Goal: Find specific fact: Find specific fact

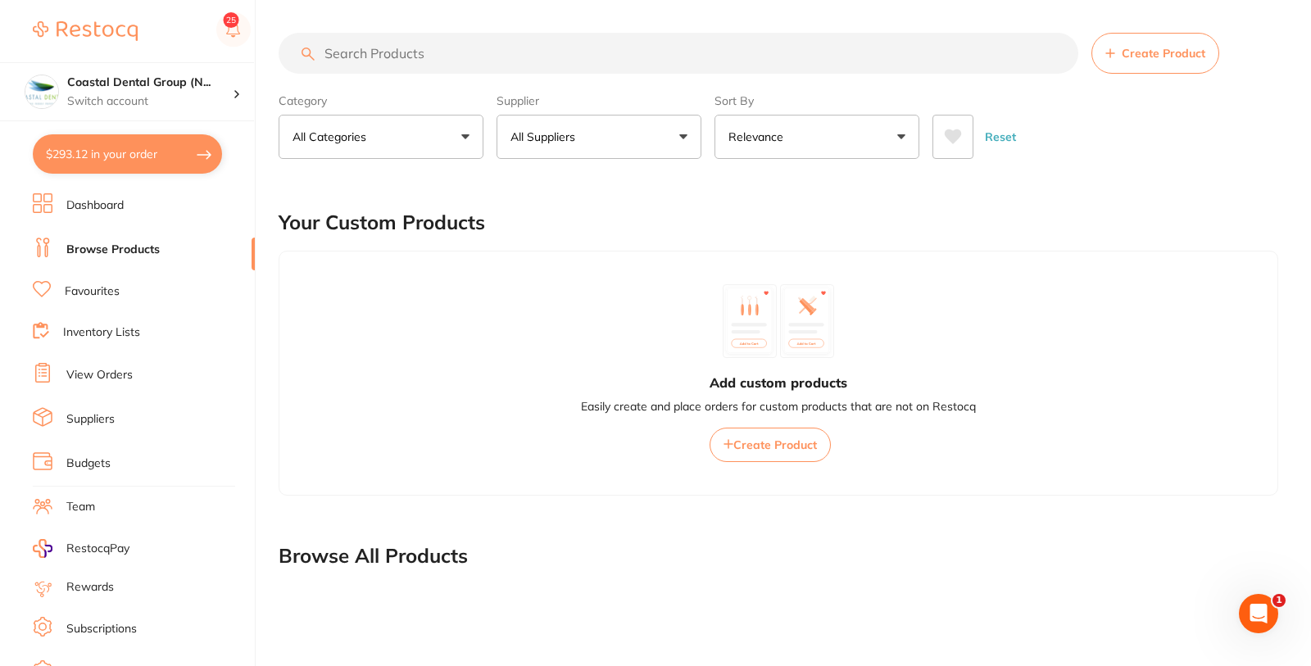
click at [102, 330] on link "Inventory Lists" at bounding box center [101, 333] width 77 height 16
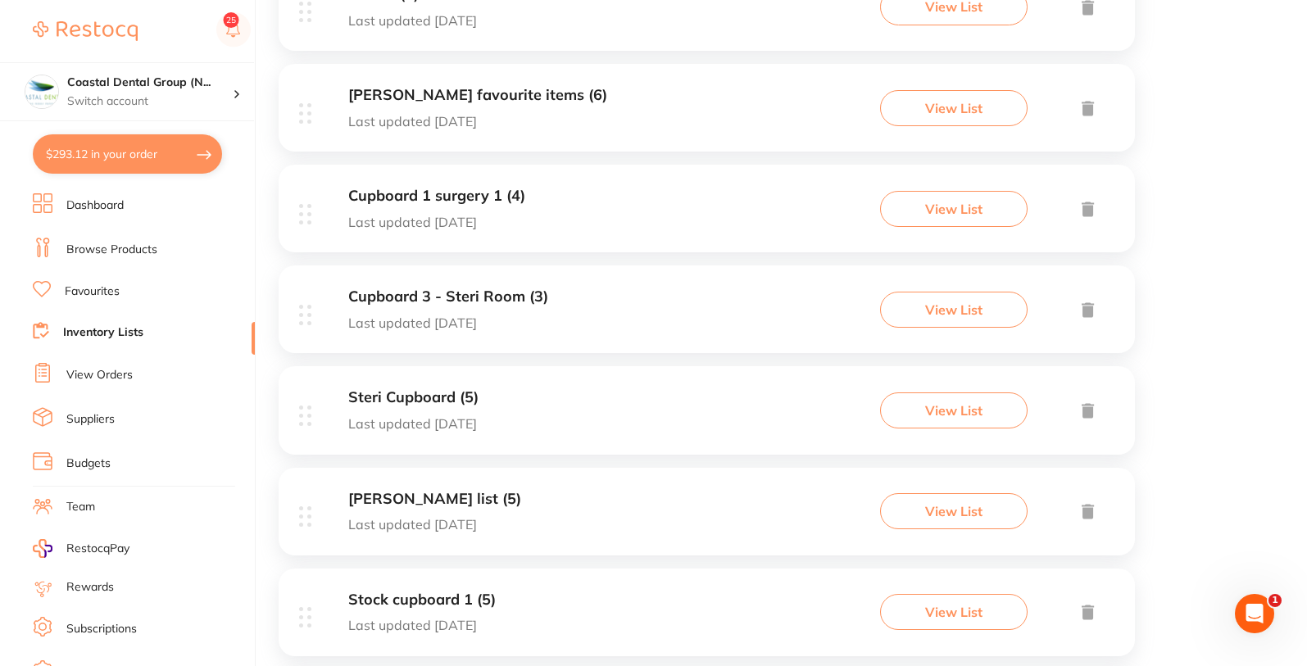
scroll to position [1430, 0]
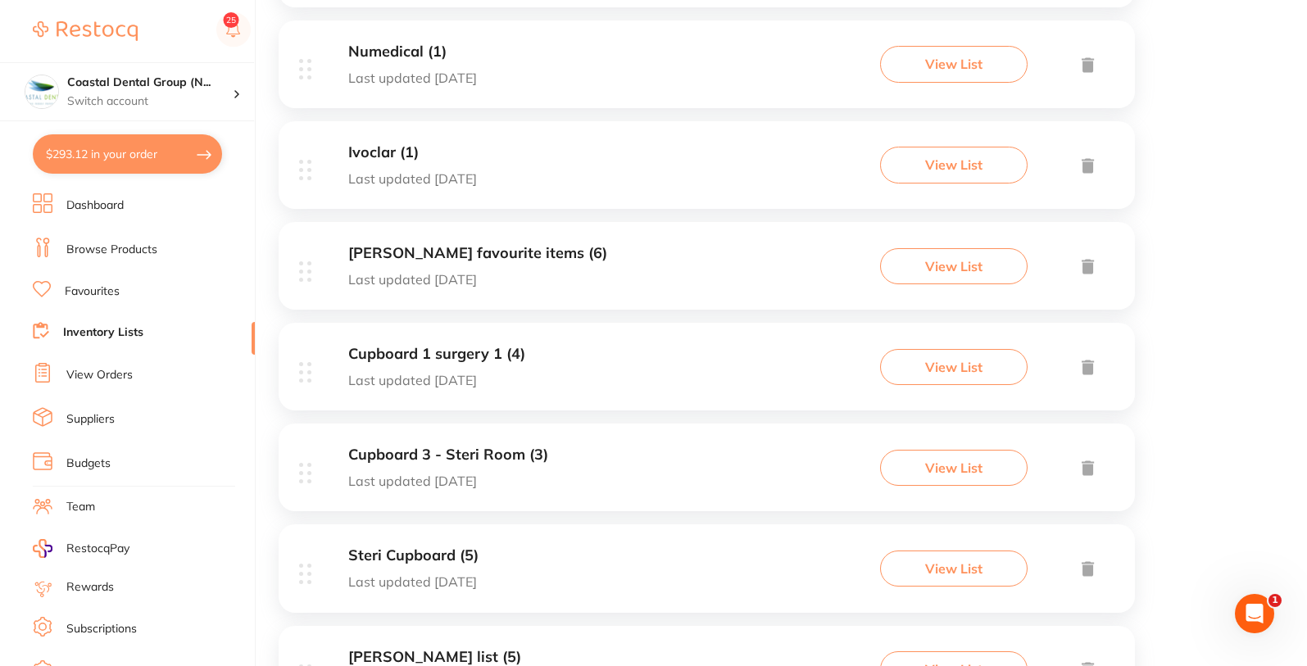
click at [562, 262] on div "[PERSON_NAME] favourite items (6) Last updated [DATE]" at bounding box center [477, 266] width 259 height 42
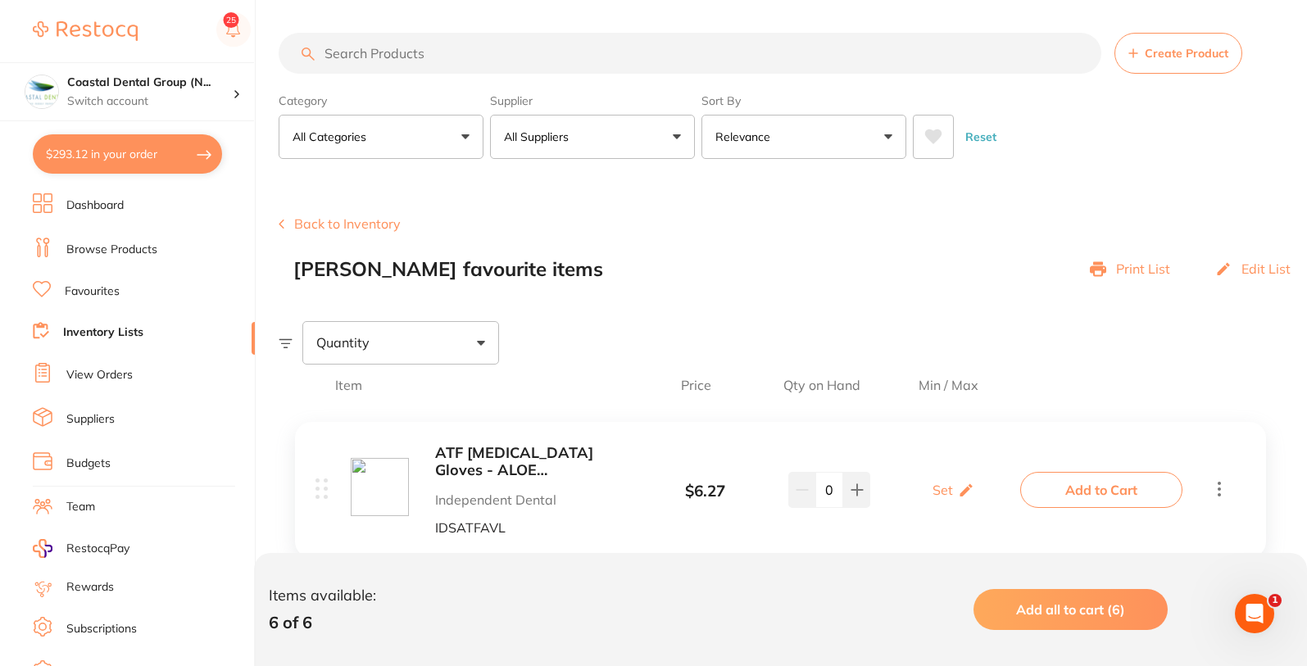
drag, startPoint x: 1165, startPoint y: 148, endPoint x: 1193, endPoint y: 10, distance: 141.3
click at [1166, 138] on div "Reset" at bounding box center [1107, 130] width 388 height 57
checkbox input "true"
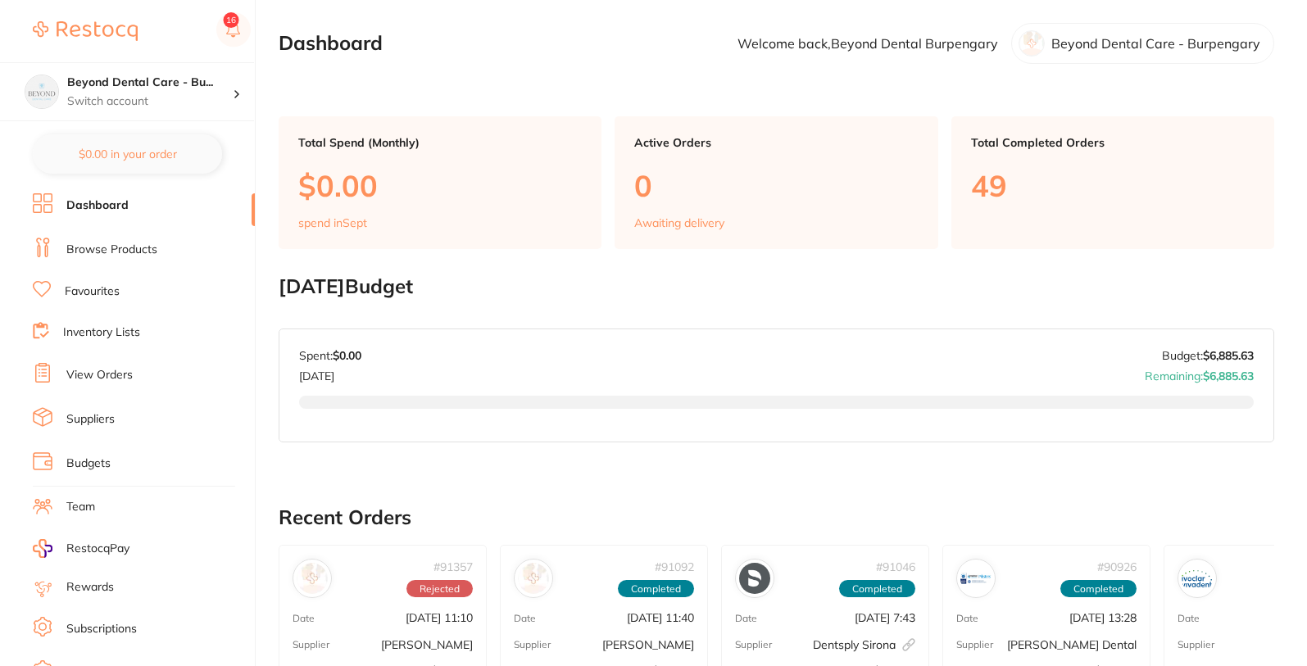
click at [103, 330] on link "Inventory Lists" at bounding box center [101, 333] width 77 height 16
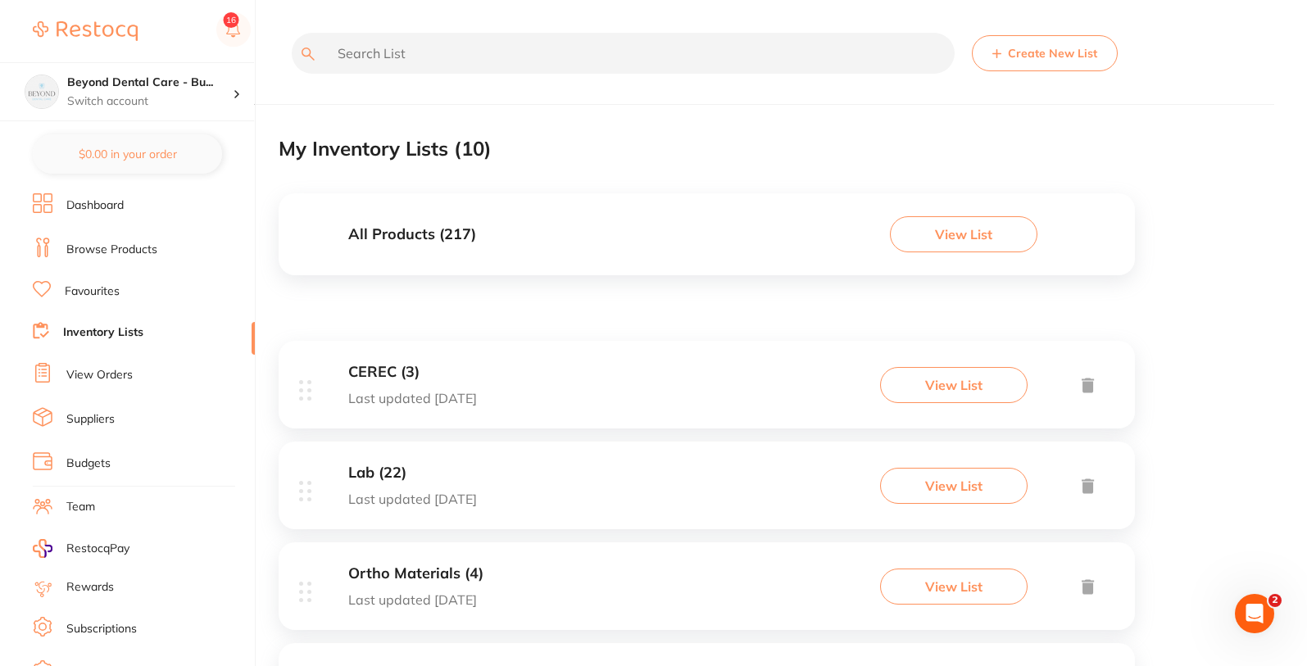
click at [542, 235] on div "All Products ( 217 ) View List" at bounding box center [707, 234] width 856 height 82
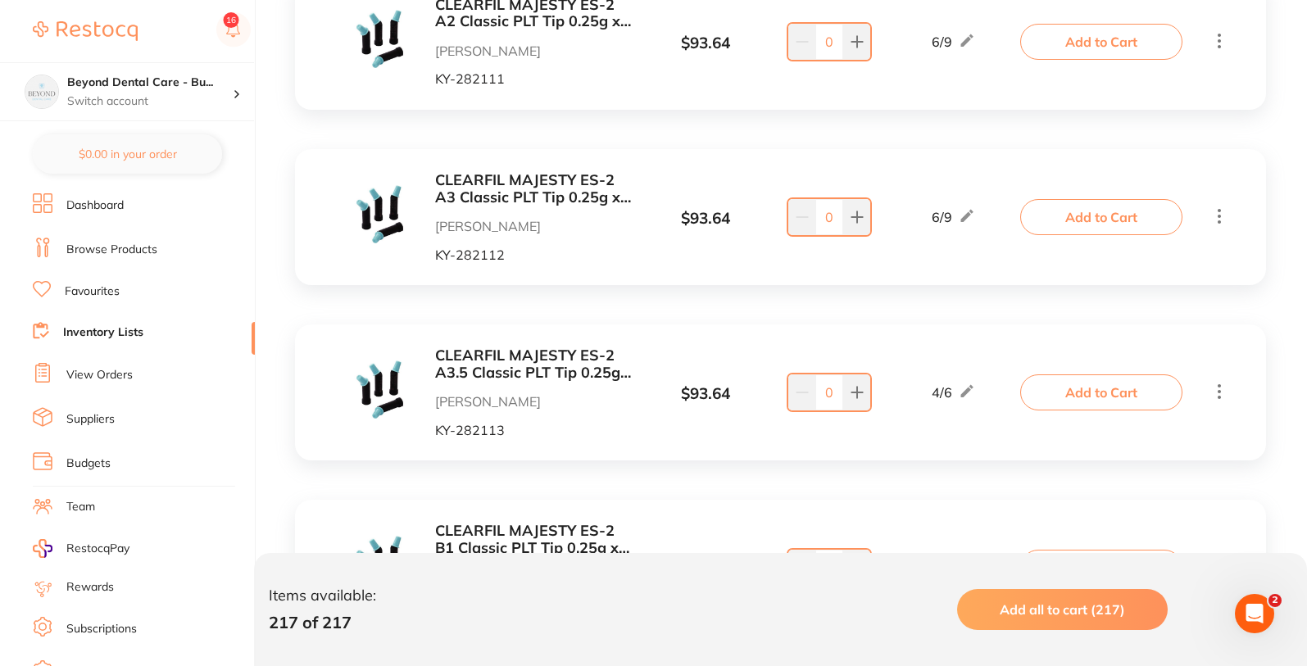
scroll to position [5509, 0]
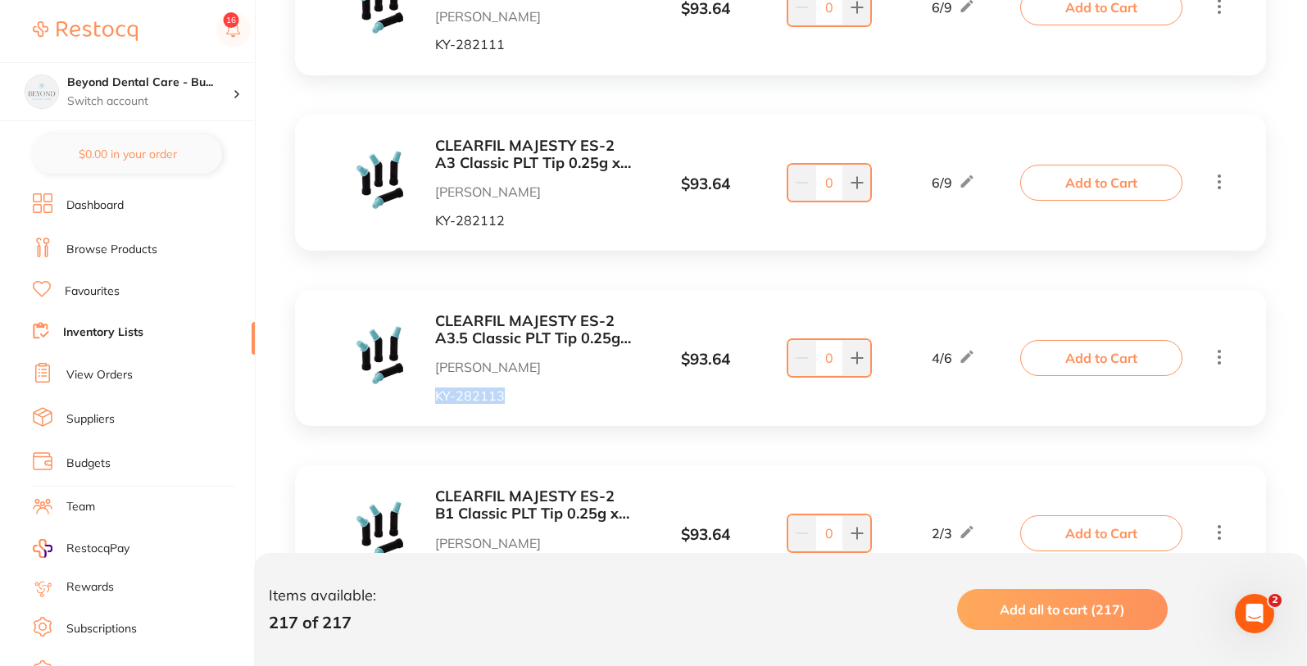
drag, startPoint x: 497, startPoint y: 372, endPoint x: 523, endPoint y: 372, distance: 25.4
click at [523, 372] on div "CLEARFIL MAJESTY ES-2 A3.5 Classic PLT Tip 0.25g x 20 Henry Schein Halas KY-282…" at bounding box center [493, 358] width 284 height 90
copy p "KY-282113"
